Goal: Task Accomplishment & Management: Manage account settings

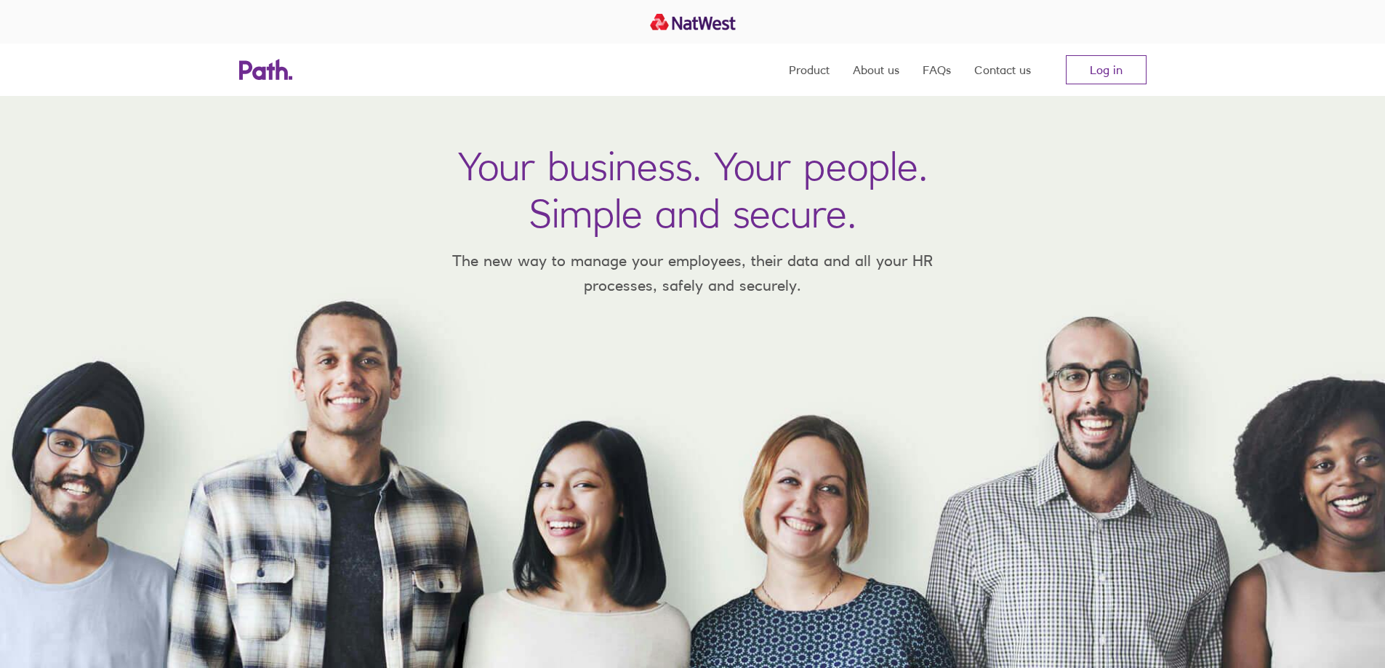
click at [1110, 78] on link "Log in" at bounding box center [1106, 69] width 81 height 29
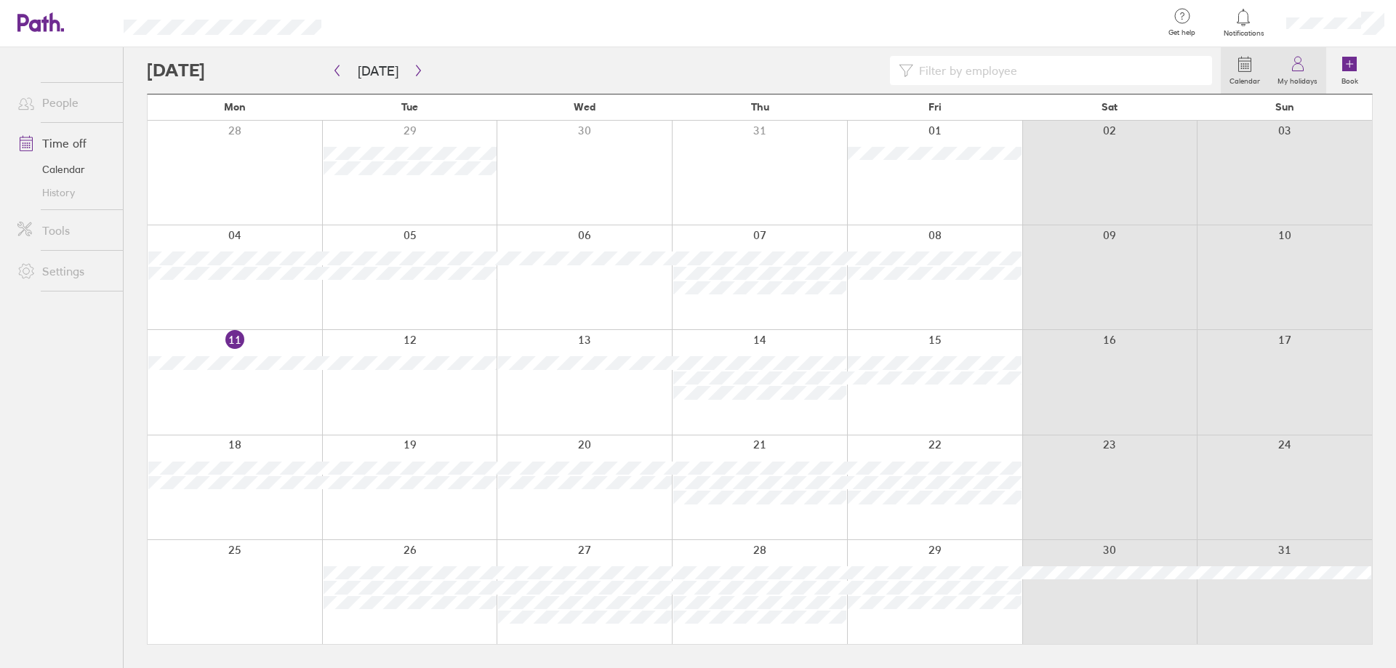
click at [1295, 71] on icon at bounding box center [1297, 63] width 17 height 17
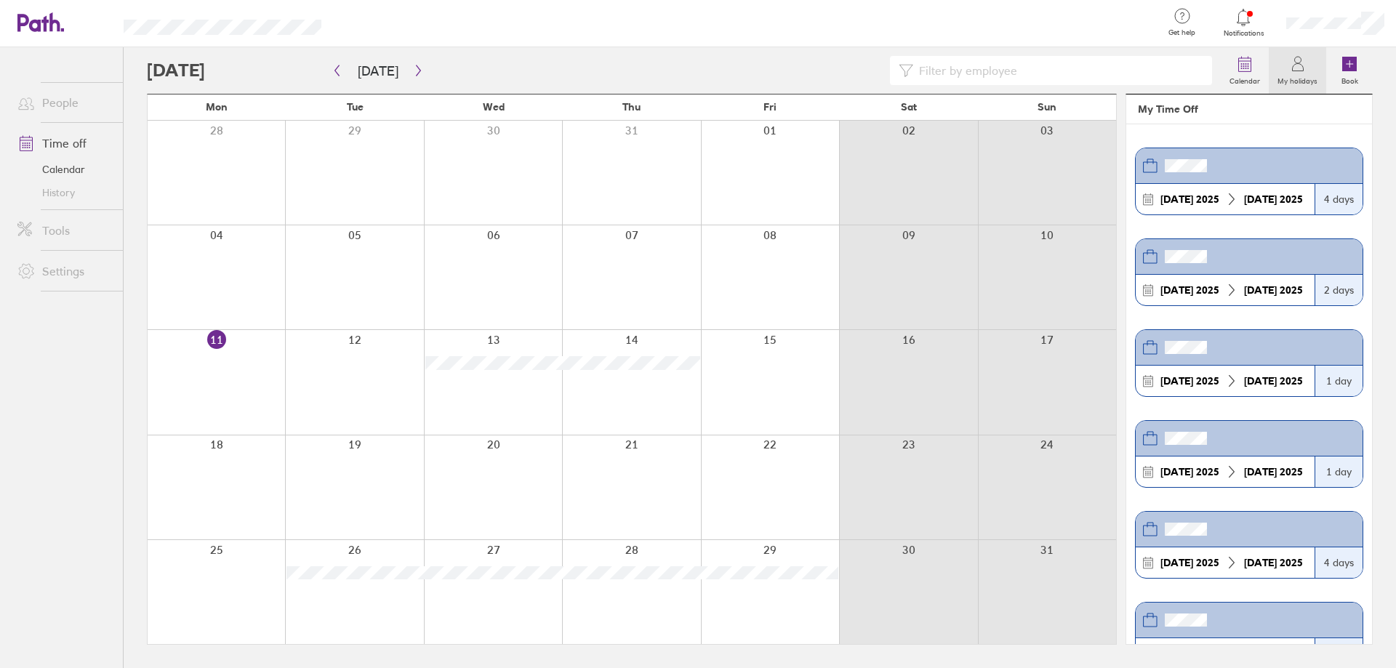
scroll to position [49, 0]
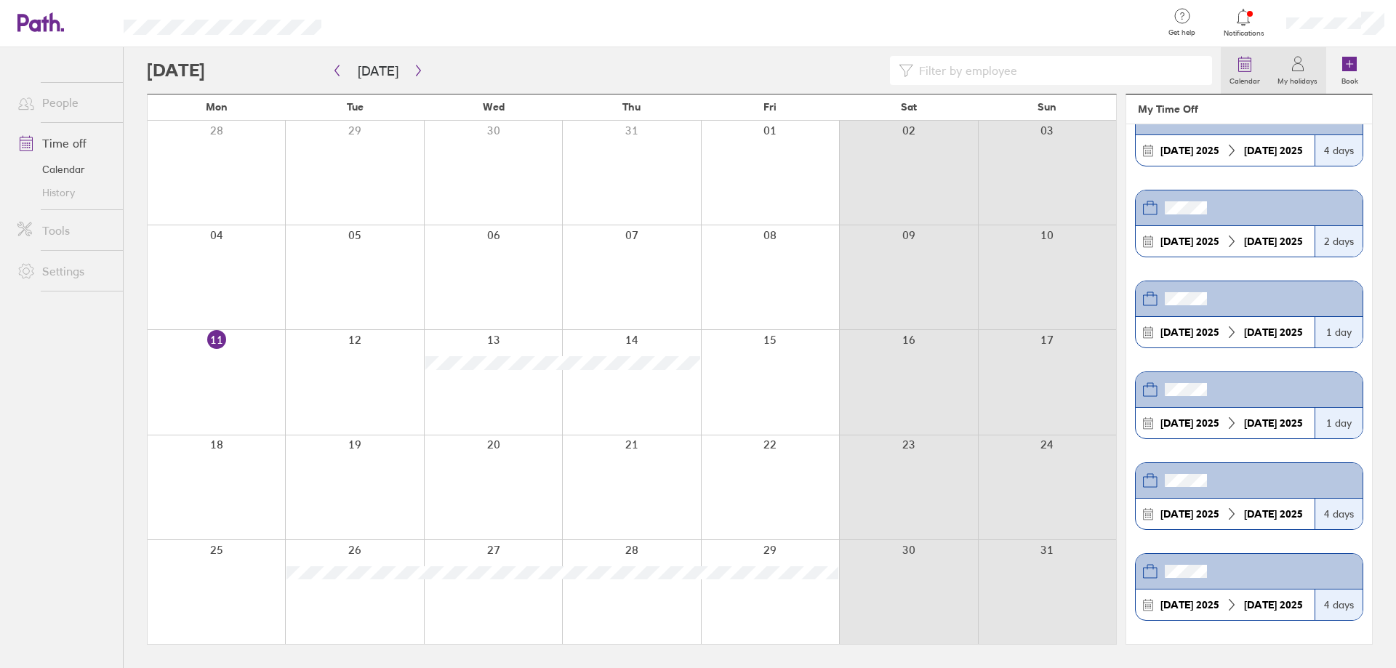
click at [1248, 71] on icon at bounding box center [1245, 64] width 12 height 13
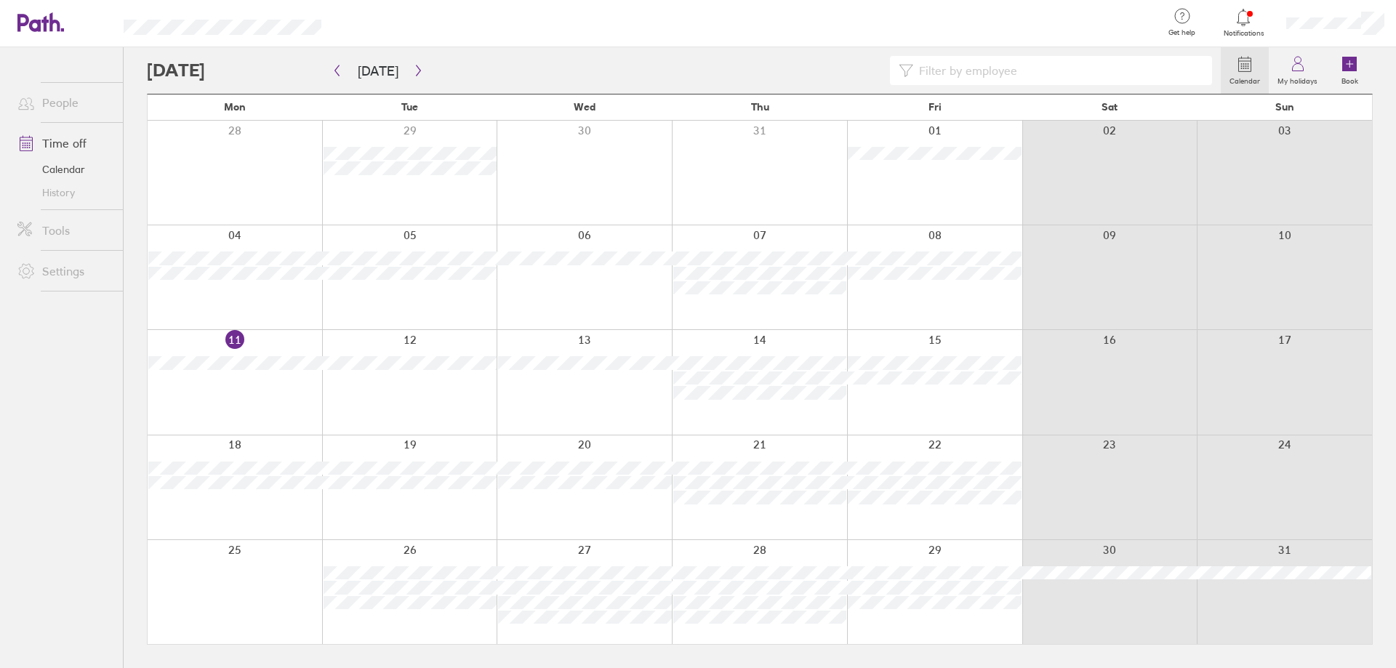
click at [72, 144] on link "Time off" at bounding box center [64, 143] width 117 height 29
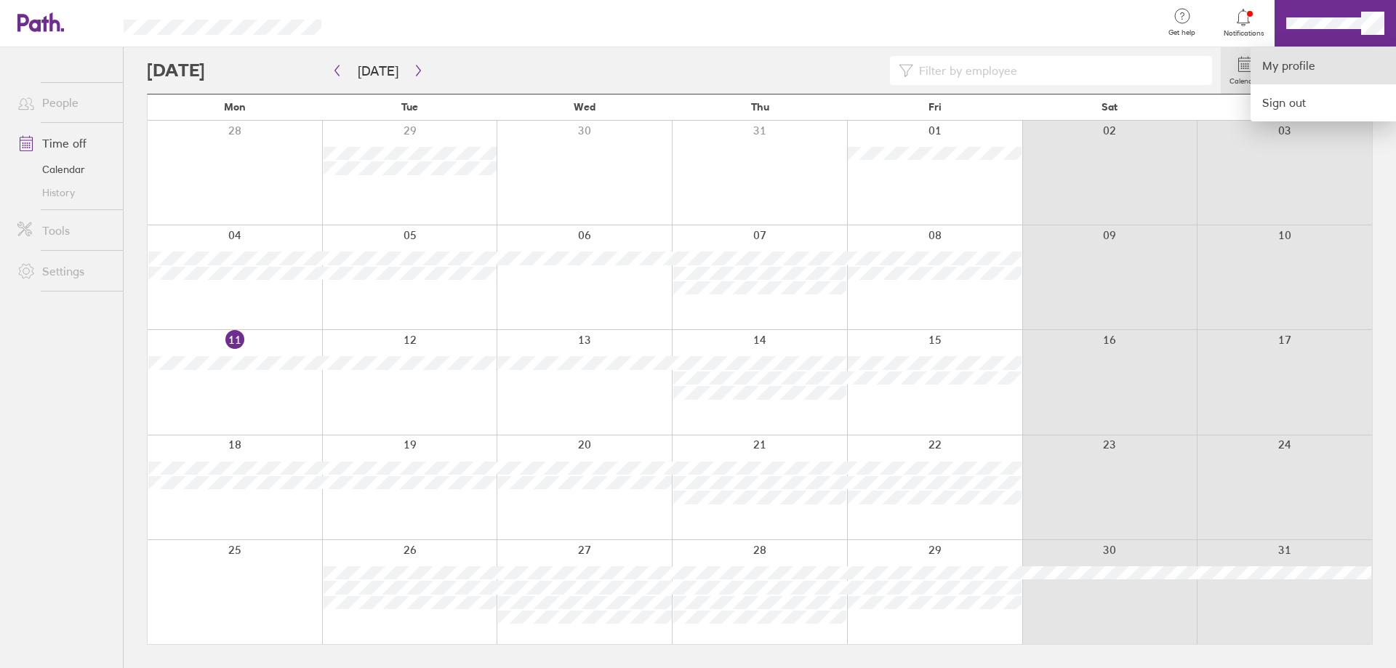
click at [1290, 68] on link "My profile" at bounding box center [1323, 65] width 145 height 37
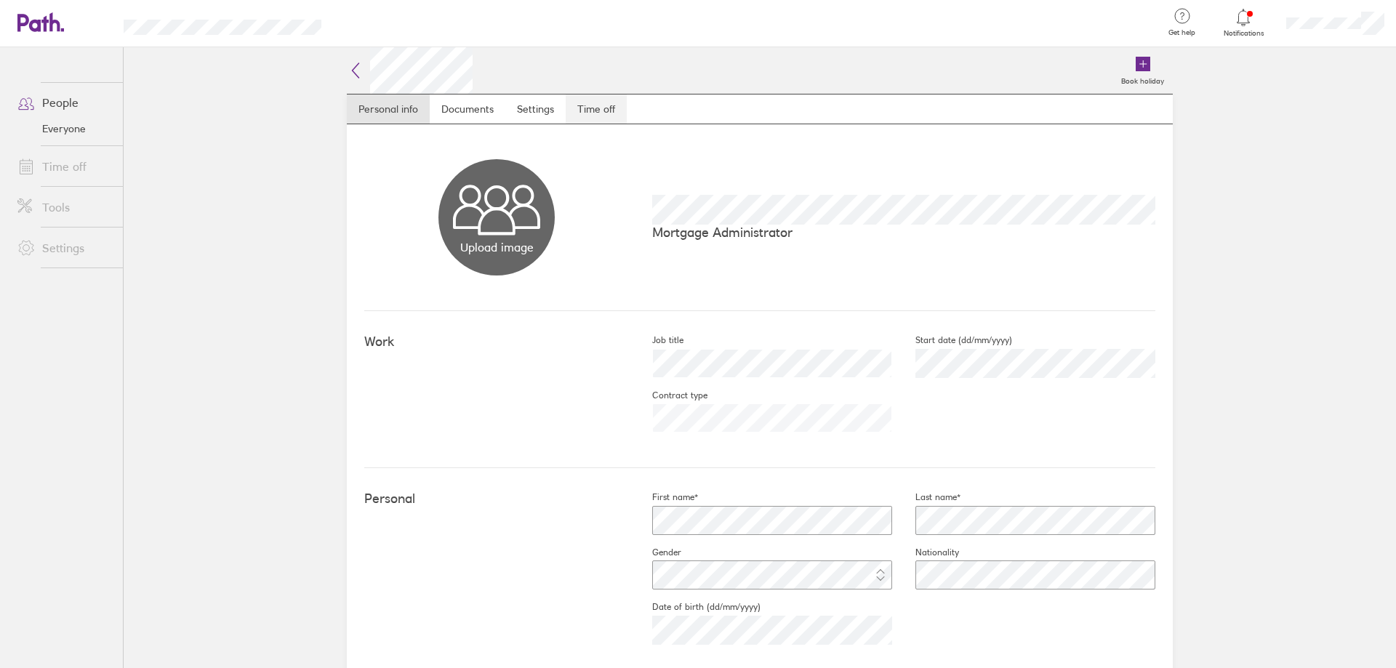
click at [604, 110] on link "Time off" at bounding box center [596, 109] width 61 height 29
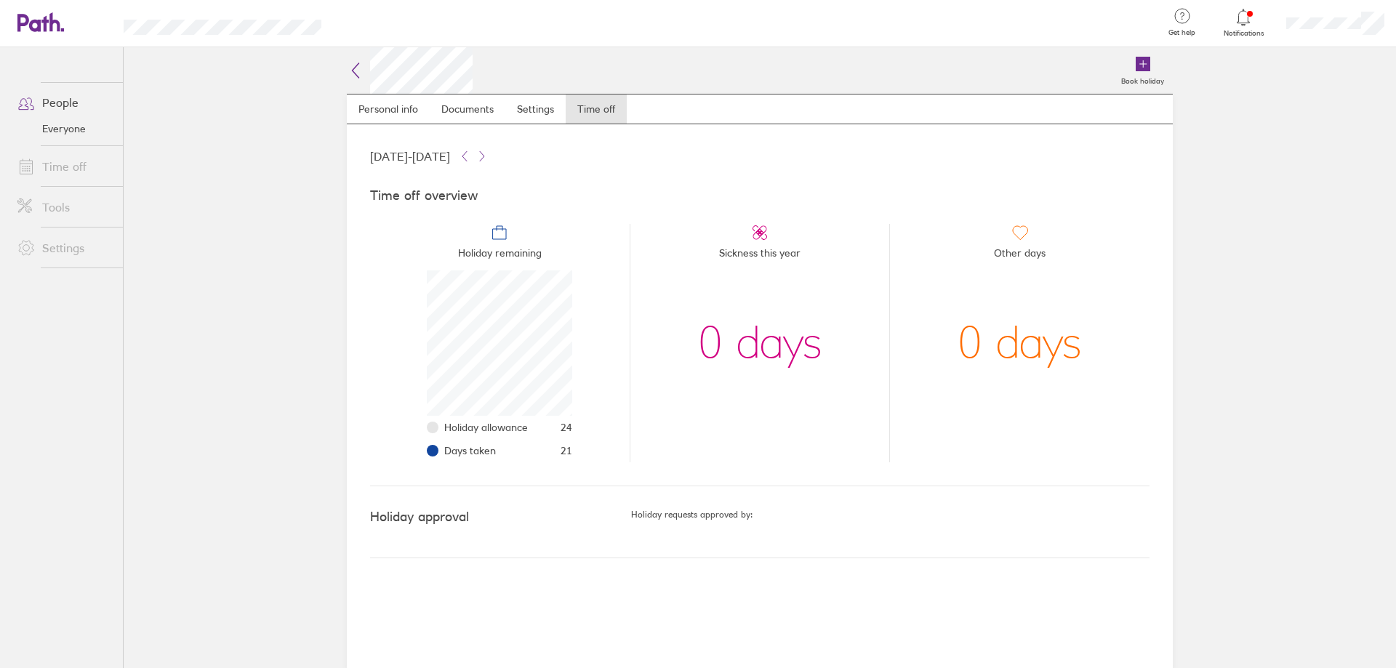
scroll to position [145, 145]
click at [1243, 20] on icon at bounding box center [1243, 17] width 17 height 17
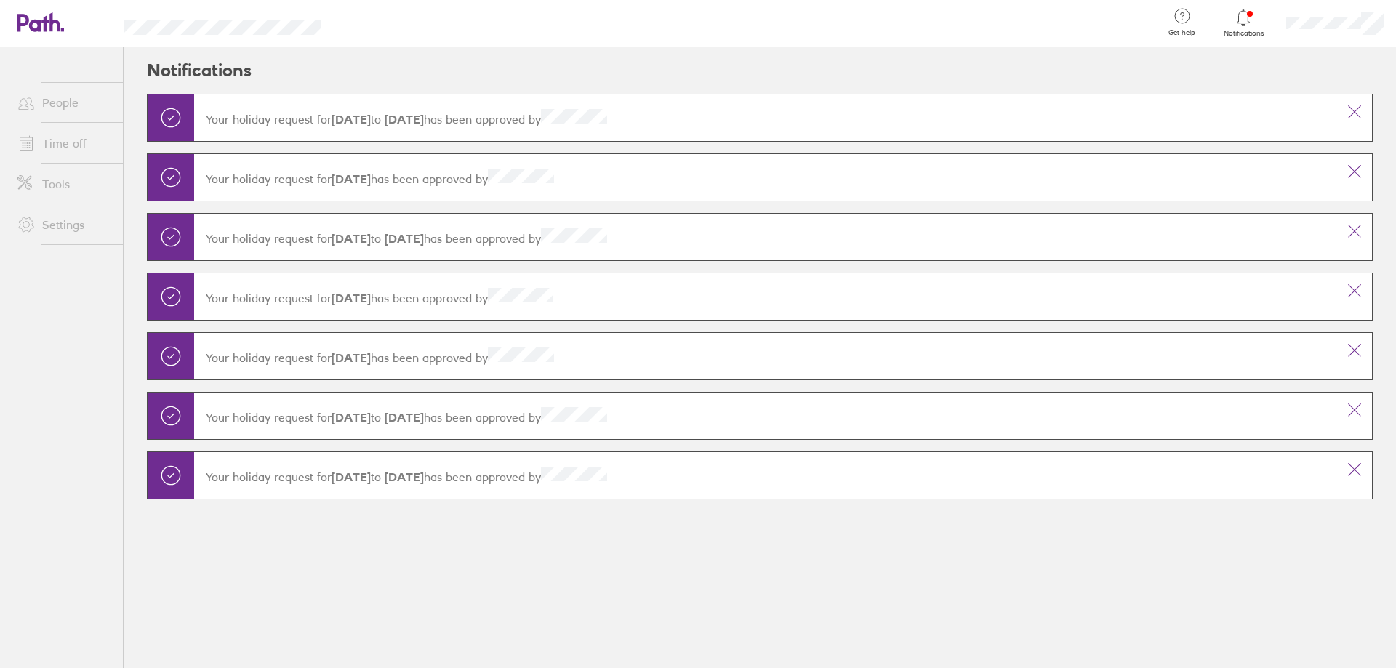
click at [1247, 20] on icon at bounding box center [1243, 17] width 17 height 17
click at [1244, 20] on icon at bounding box center [1243, 17] width 17 height 17
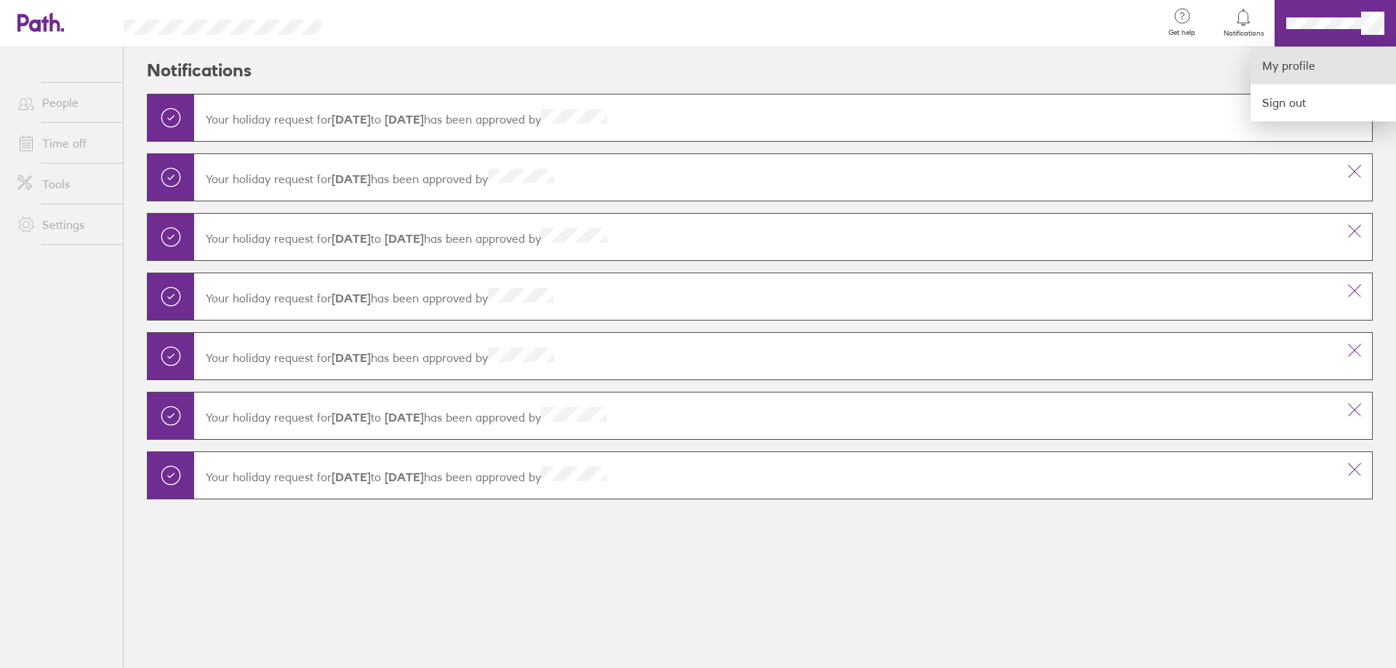
click at [1321, 62] on link "My profile" at bounding box center [1323, 65] width 145 height 37
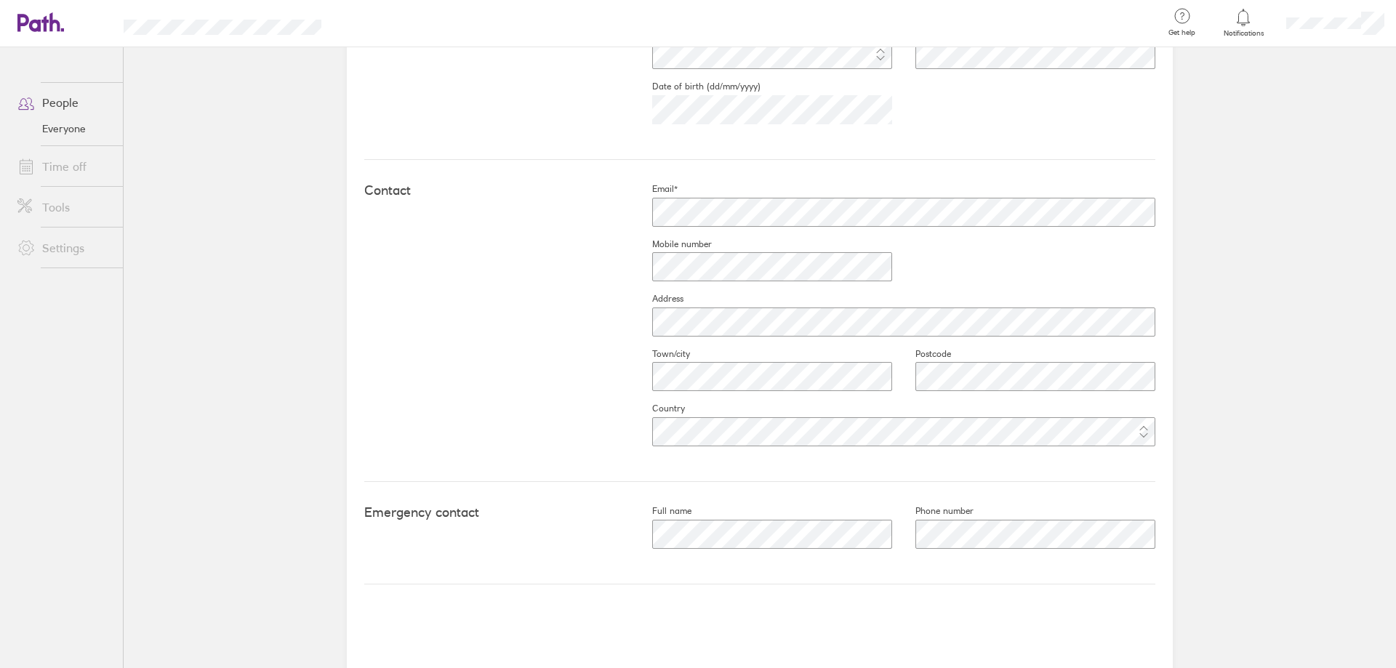
scroll to position [524, 0]
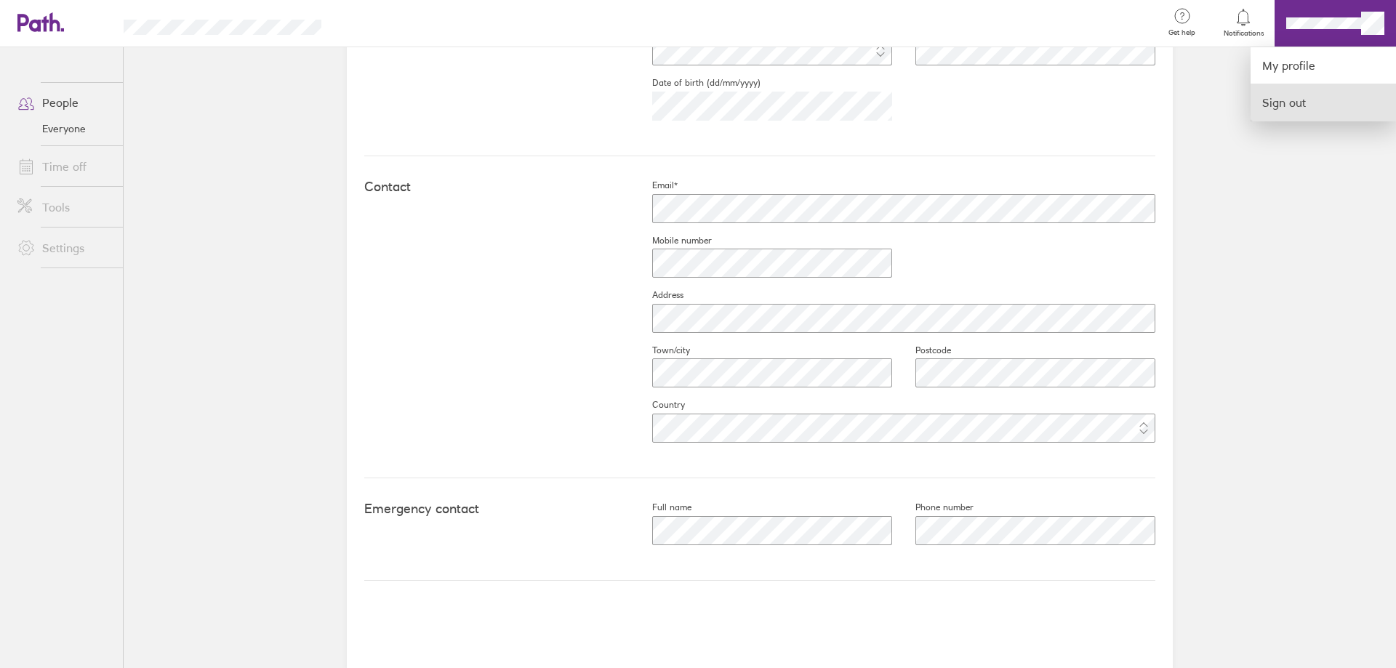
click at [1305, 100] on link "Sign out" at bounding box center [1323, 102] width 145 height 36
